Goal: Task Accomplishment & Management: Manage account settings

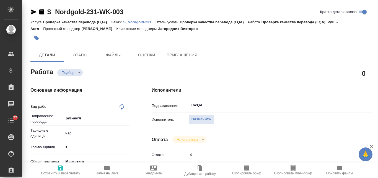
type textarea "x"
type textarea "Проверка качества перевода (LQA)"
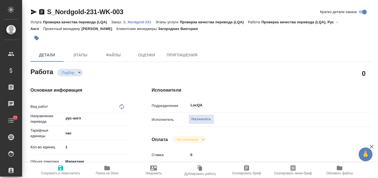
type textarea "x"
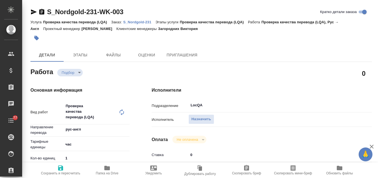
type textarea "x"
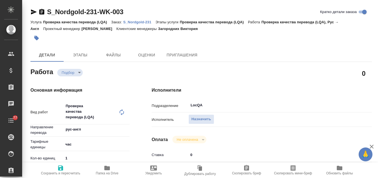
type textarea "x"
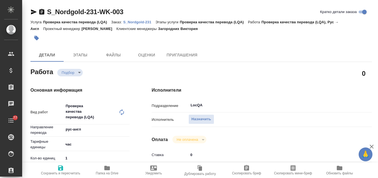
type textarea "x"
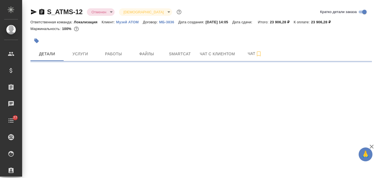
select select "RU"
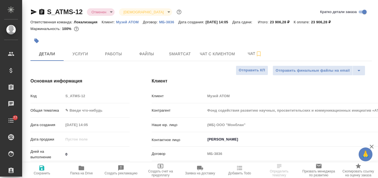
type textarea "x"
type input "[PERSON_NAME]"
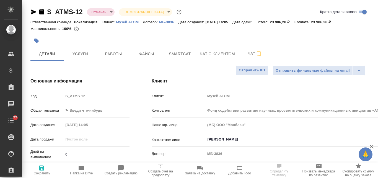
type textarea "x"
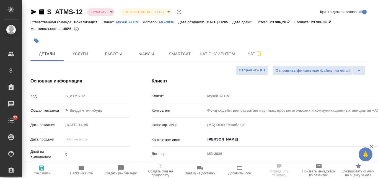
type textarea "x"
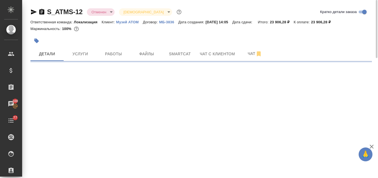
drag, startPoint x: 246, startPoint y: 139, endPoint x: 208, endPoint y: 138, distance: 38.3
select select "RU"
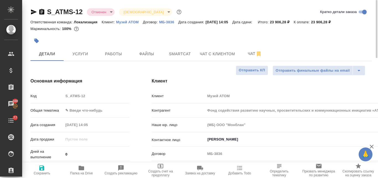
type textarea "x"
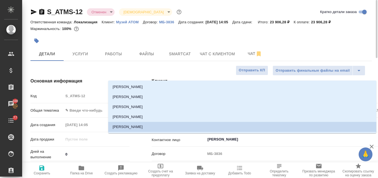
drag, startPoint x: 243, startPoint y: 139, endPoint x: 205, endPoint y: 137, distance: 37.7
click at [205, 137] on div "Контактное лицо Ставчикова Лиля ​" at bounding box center [313, 139] width 322 height 10
click at [265, 145] on div "Ставчикова Лиля ​" at bounding box center [340, 139] width 268 height 11
click at [267, 144] on div "Ставчикова Лиля ​" at bounding box center [340, 139] width 268 height 10
click at [109, 38] on div at bounding box center [144, 41] width 228 height 12
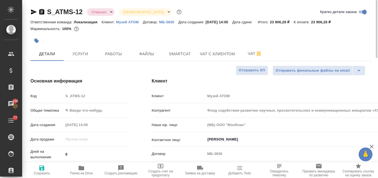
type textarea "x"
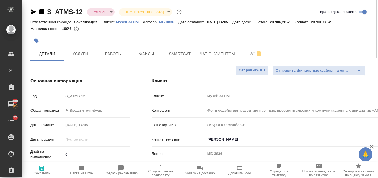
type textarea "x"
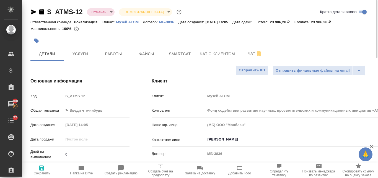
type textarea "x"
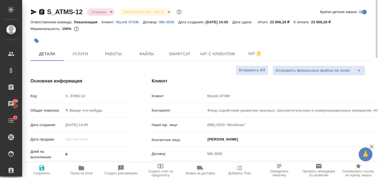
type textarea "x"
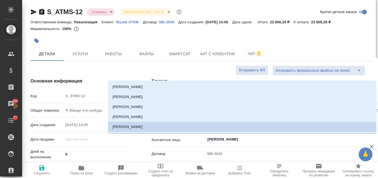
drag, startPoint x: 243, startPoint y: 139, endPoint x: 206, endPoint y: 135, distance: 36.5
click at [206, 135] on div "Ставчикова Лиля ​" at bounding box center [340, 139] width 268 height 10
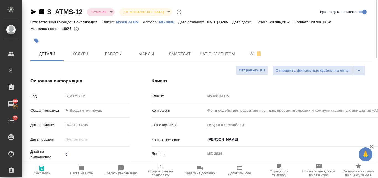
type textarea "x"
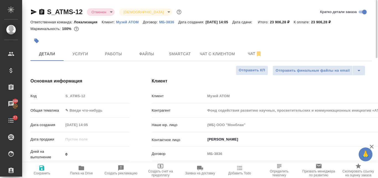
type textarea "x"
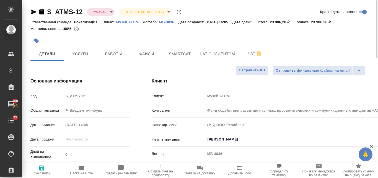
type textarea "x"
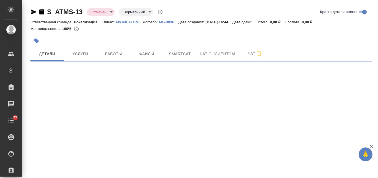
select select "RU"
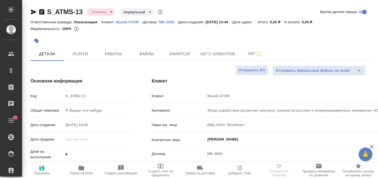
type textarea "x"
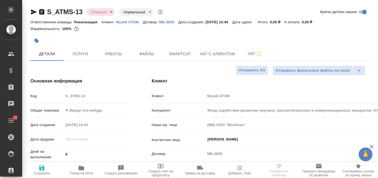
type textarea "x"
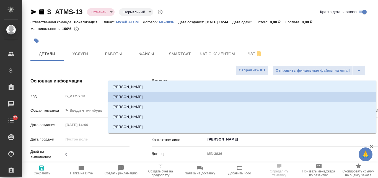
drag, startPoint x: 246, startPoint y: 140, endPoint x: 208, endPoint y: 140, distance: 38.5
click at [208, 140] on input "[PERSON_NAME]" at bounding box center [330, 139] width 247 height 7
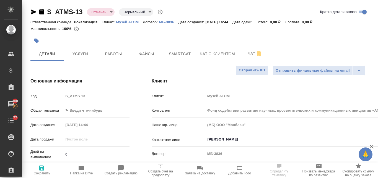
select select "RU"
type textarea "x"
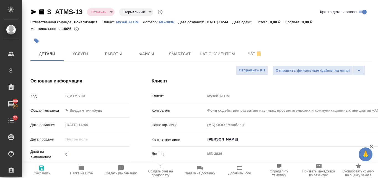
type textarea "x"
drag, startPoint x: 84, startPoint y: 10, endPoint x: 52, endPoint y: 11, distance: 32.7
click at [47, 11] on div "S_ATMS-13 Отменен cancelled Нормальный normal" at bounding box center [97, 11] width 134 height 9
copy link "S_ATMS-13"
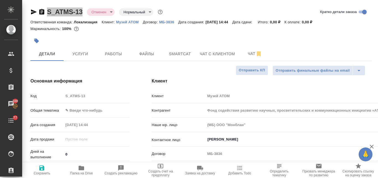
type textarea "x"
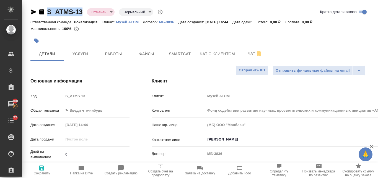
type textarea "x"
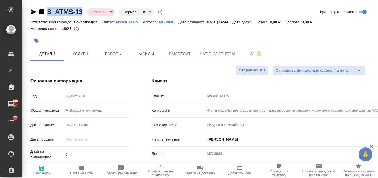
type textarea "x"
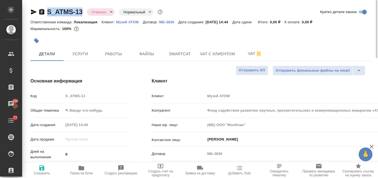
type textarea "x"
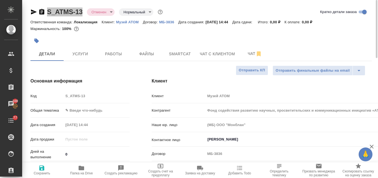
type textarea "x"
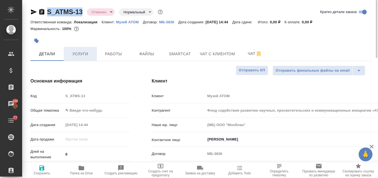
click at [81, 52] on span "Услуги" at bounding box center [80, 53] width 27 height 7
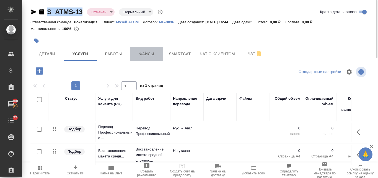
click at [148, 54] on span "Файлы" at bounding box center [147, 53] width 27 height 7
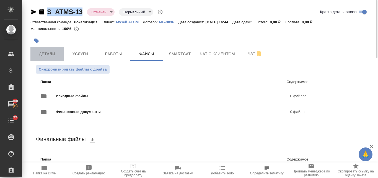
click at [51, 50] on span "Детали" at bounding box center [47, 53] width 27 height 7
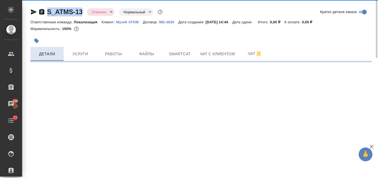
select select "RU"
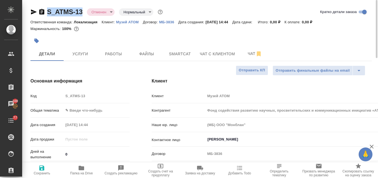
type textarea "x"
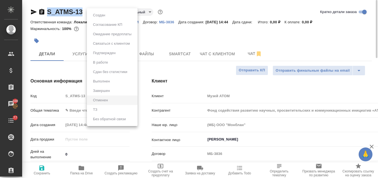
click at [112, 11] on body "🙏 .cls-1 fill:#fff; AWATERA Valyaeva [PERSON_NAME] Спецификации Заказы 100 Чаты…" at bounding box center [189, 89] width 378 height 178
click at [163, 29] on div at bounding box center [189, 89] width 378 height 178
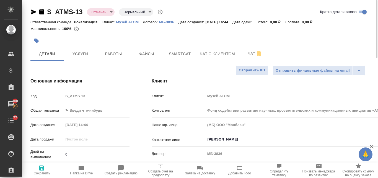
type textarea "x"
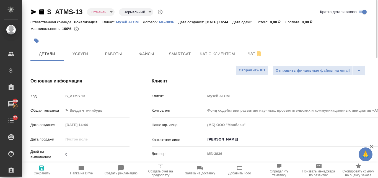
type textarea "x"
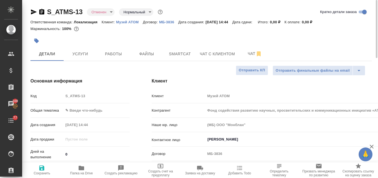
type textarea "x"
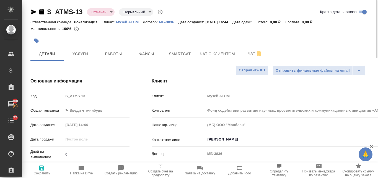
type textarea "x"
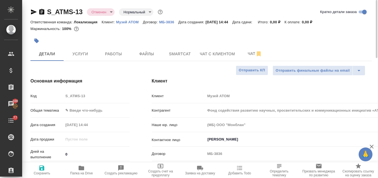
type textarea "x"
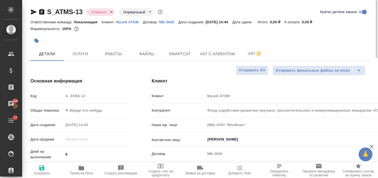
type textarea "x"
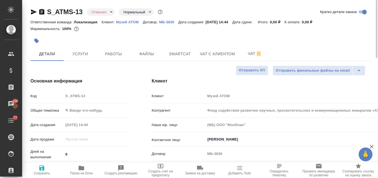
type textarea "x"
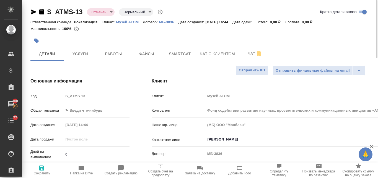
type textarea "x"
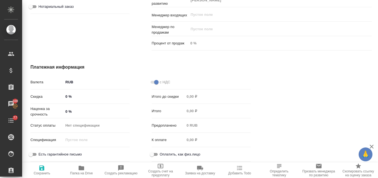
scroll to position [227, 0]
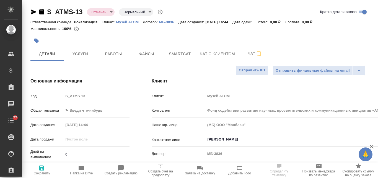
select select "RU"
